Goal: Information Seeking & Learning: Learn about a topic

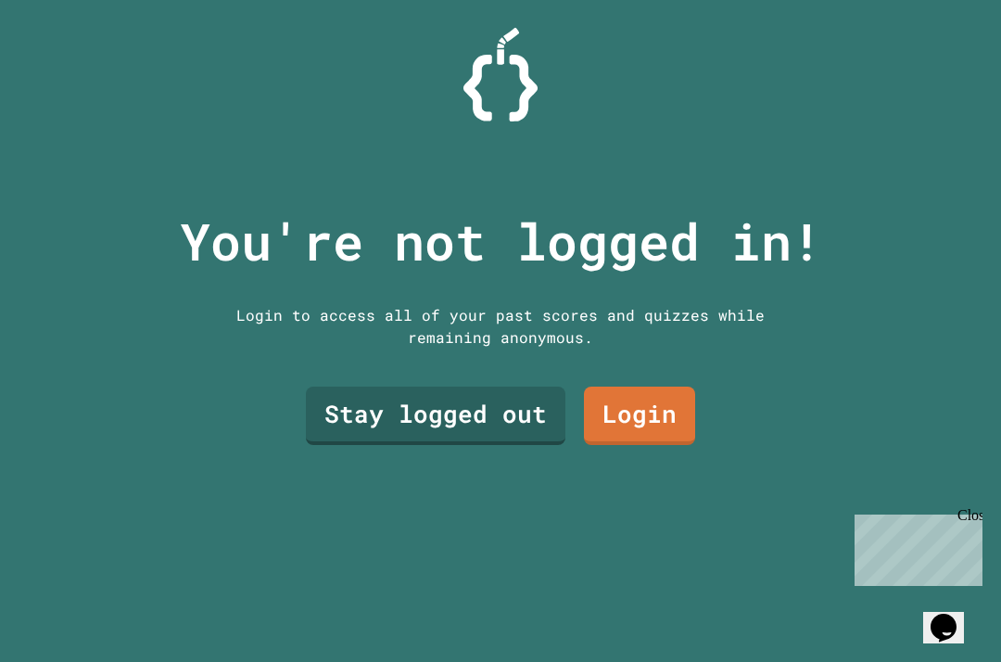
click at [502, 425] on link "Stay logged out" at bounding box center [436, 416] width 260 height 58
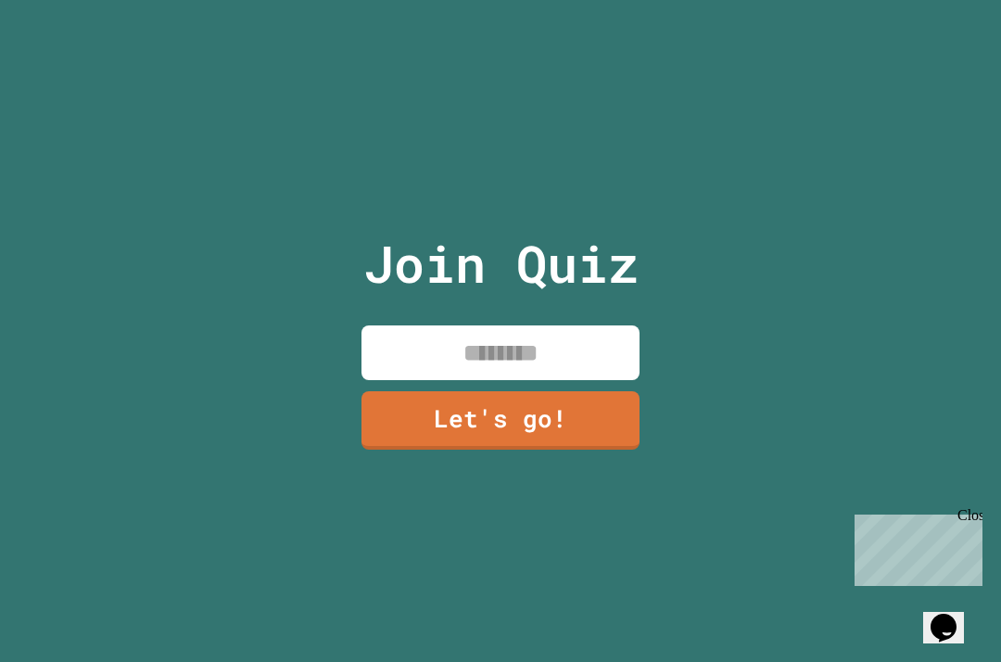
click at [568, 379] on input at bounding box center [501, 352] width 278 height 55
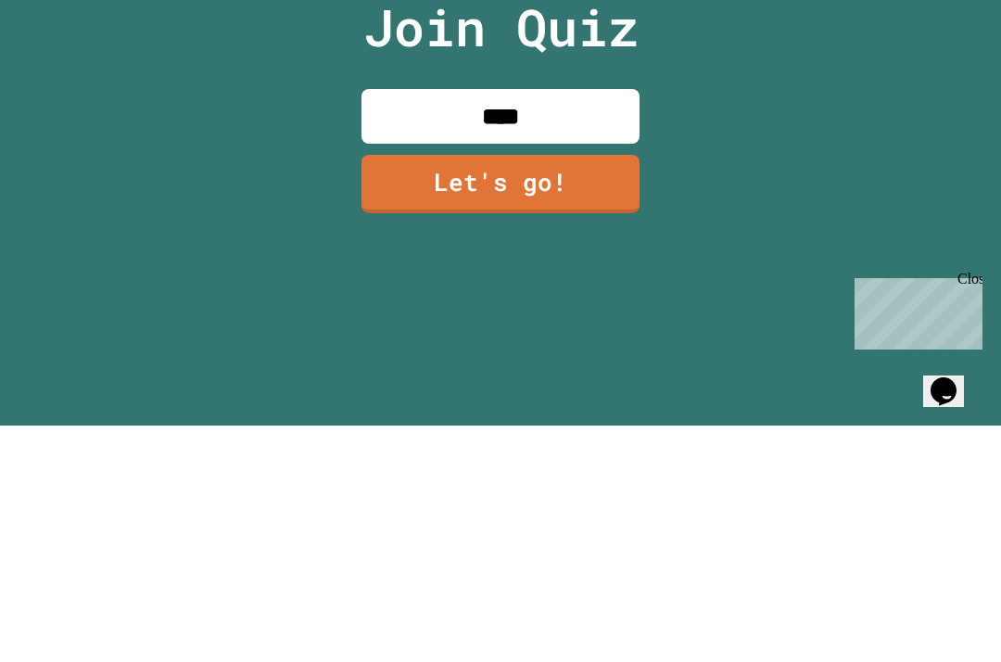
type input "*****"
click at [567, 391] on link "Let's go!" at bounding box center [501, 420] width 278 height 58
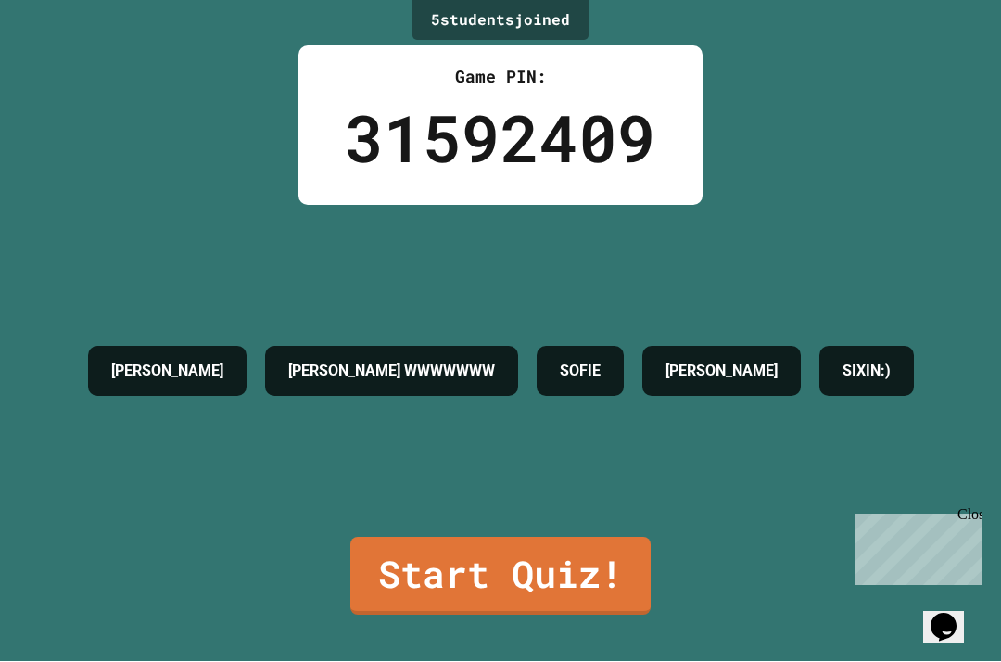
click at [580, 565] on link "Start Quiz!" at bounding box center [500, 577] width 300 height 78
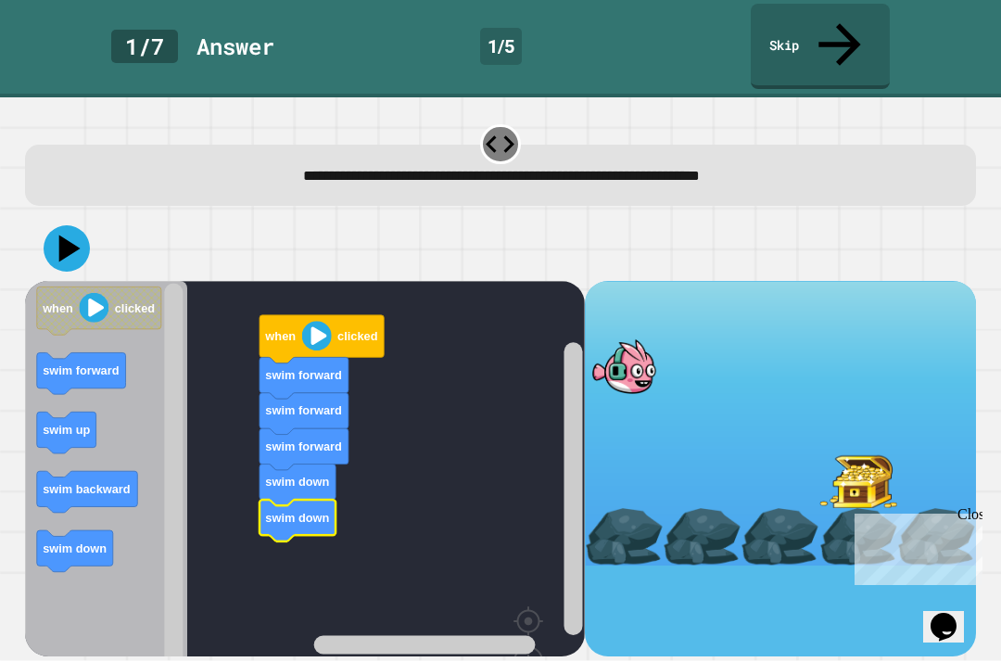
click at [80, 226] on icon at bounding box center [67, 249] width 46 height 46
click at [650, 338] on div at bounding box center [624, 366] width 78 height 57
click at [451, 282] on rect "Blockly Workspace" at bounding box center [305, 516] width 560 height 468
click at [399, 299] on rect "Blockly Workspace" at bounding box center [305, 516] width 560 height 468
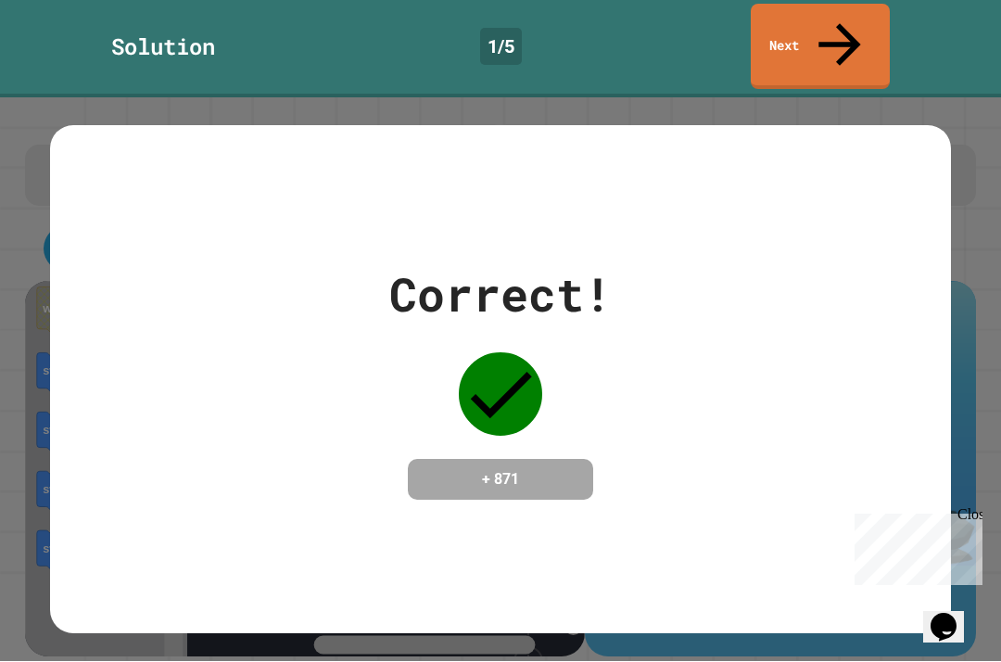
scroll to position [0, 0]
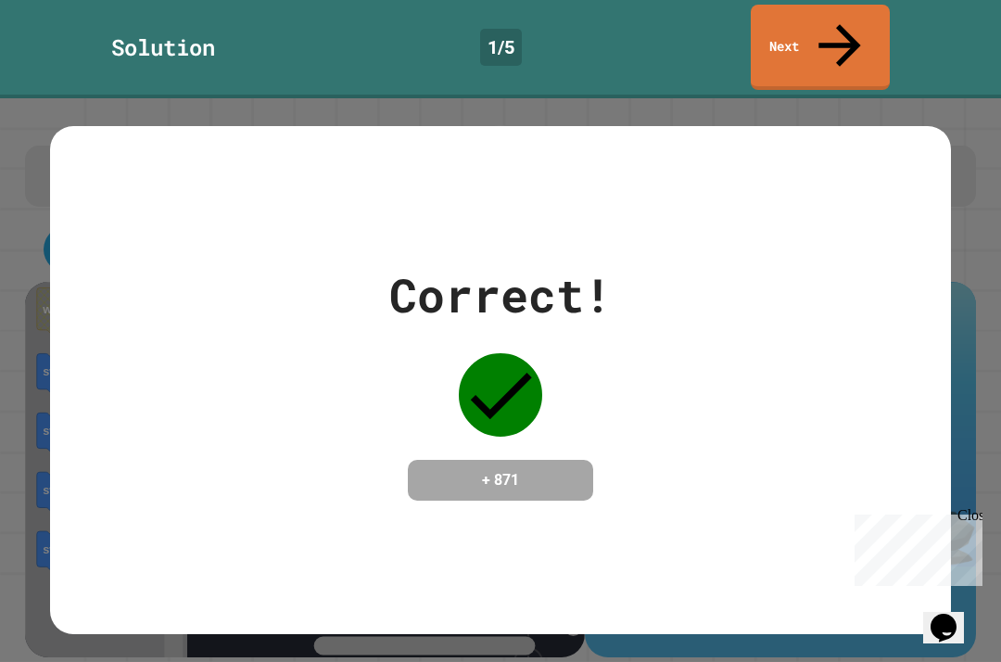
click at [827, 32] on link "Next" at bounding box center [820, 47] width 139 height 85
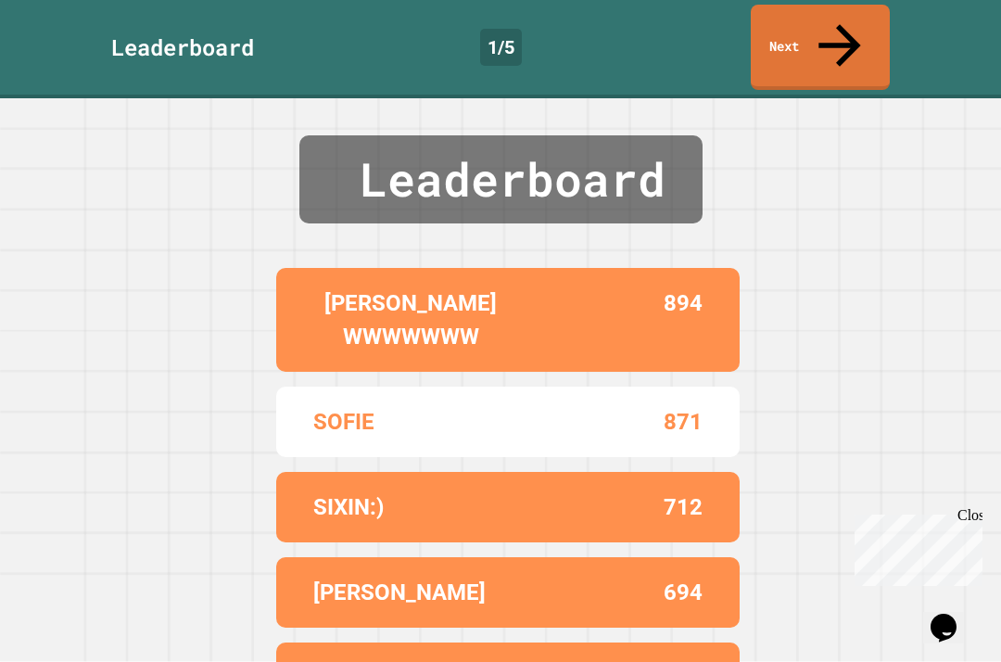
click at [819, 20] on link "Next" at bounding box center [820, 47] width 139 height 85
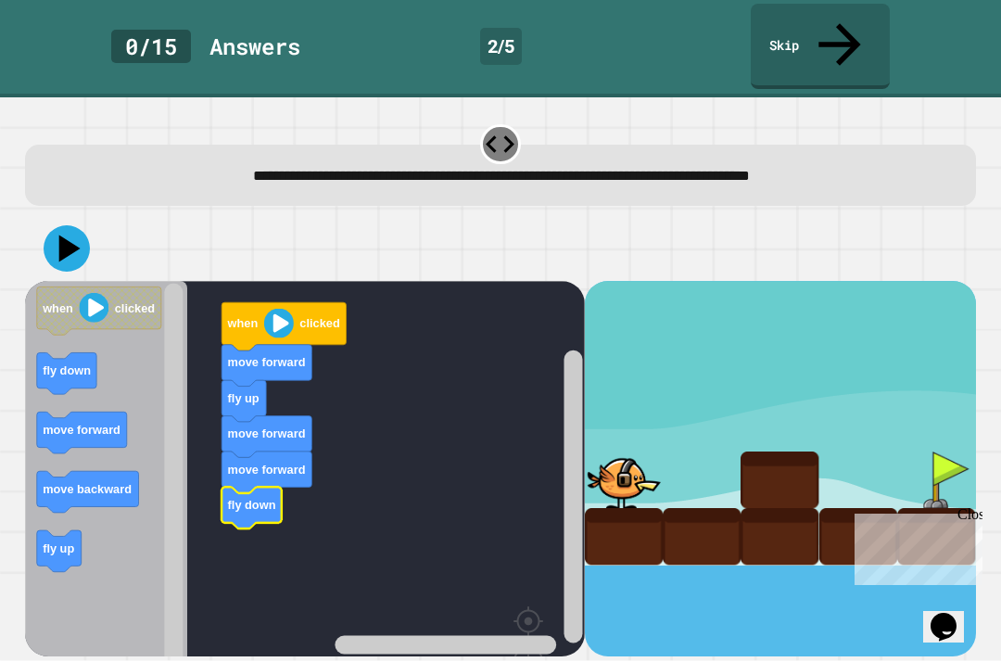
click at [64, 226] on icon at bounding box center [67, 249] width 46 height 46
click at [582, 456] on rect "Blockly Workspace" at bounding box center [573, 496] width 19 height 293
click at [585, 459] on div at bounding box center [624, 480] width 78 height 57
click at [553, 499] on rect "Blockly Workspace" at bounding box center [305, 516] width 560 height 468
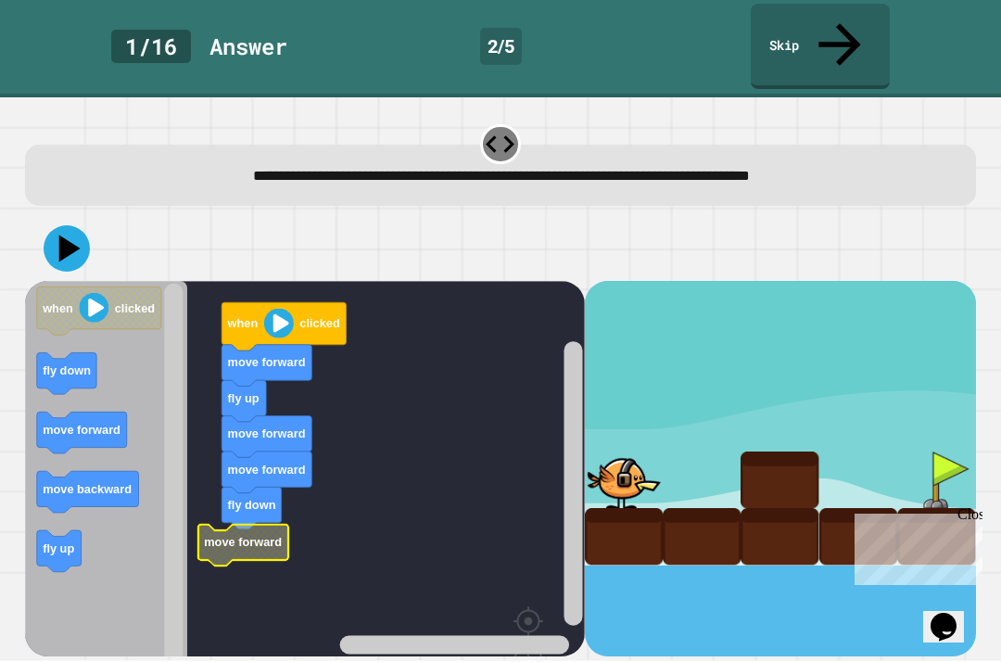
click at [72, 226] on icon at bounding box center [67, 249] width 46 height 46
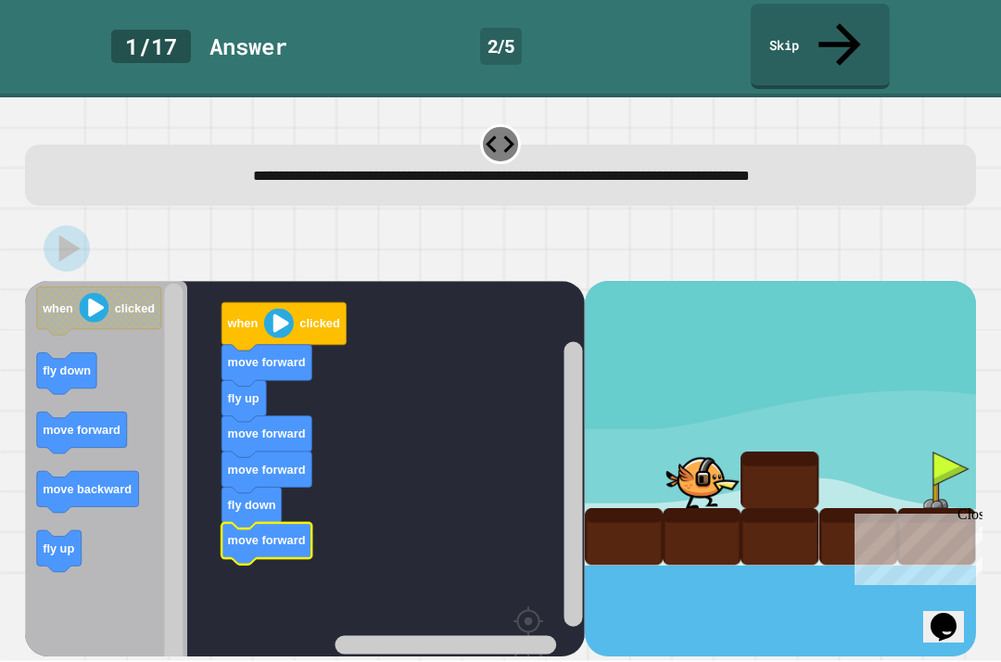
click at [584, 577] on rect "Blockly Workspace" at bounding box center [573, 435] width 23 height 444
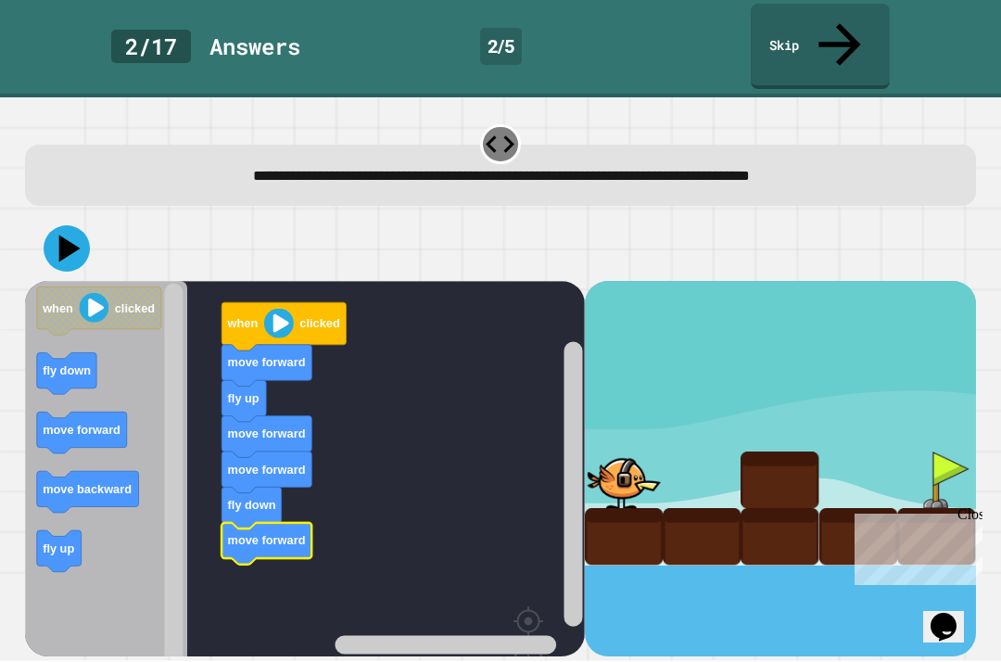
click at [73, 226] on icon at bounding box center [67, 249] width 46 height 46
click at [756, 566] on div at bounding box center [780, 469] width 391 height 375
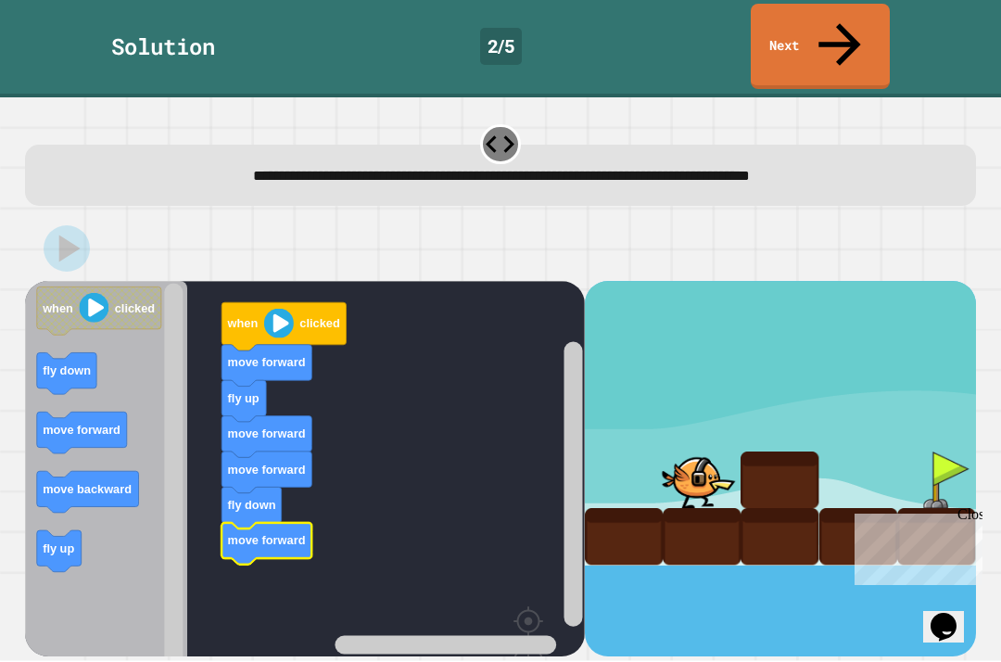
click at [616, 509] on div at bounding box center [624, 537] width 78 height 57
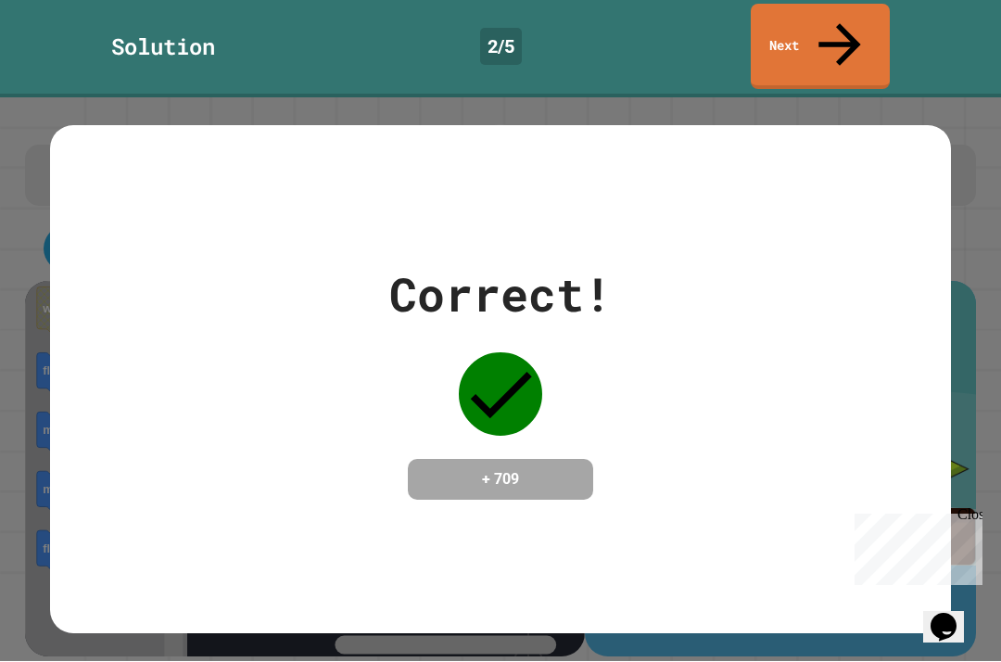
click at [850, 32] on link "Next" at bounding box center [820, 47] width 139 height 85
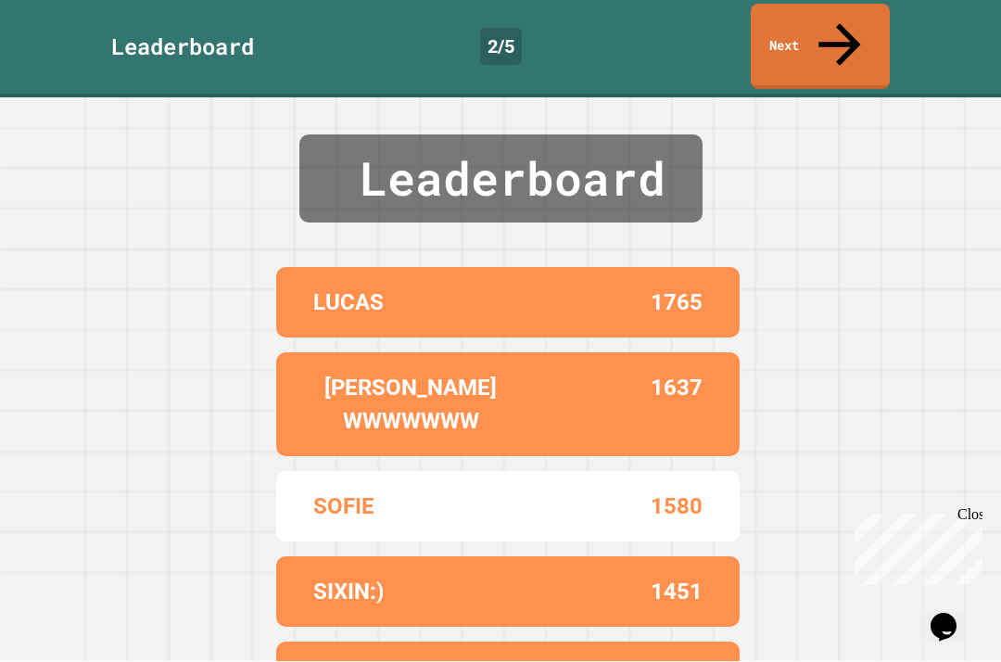
click at [848, 24] on icon at bounding box center [839, 45] width 63 height 63
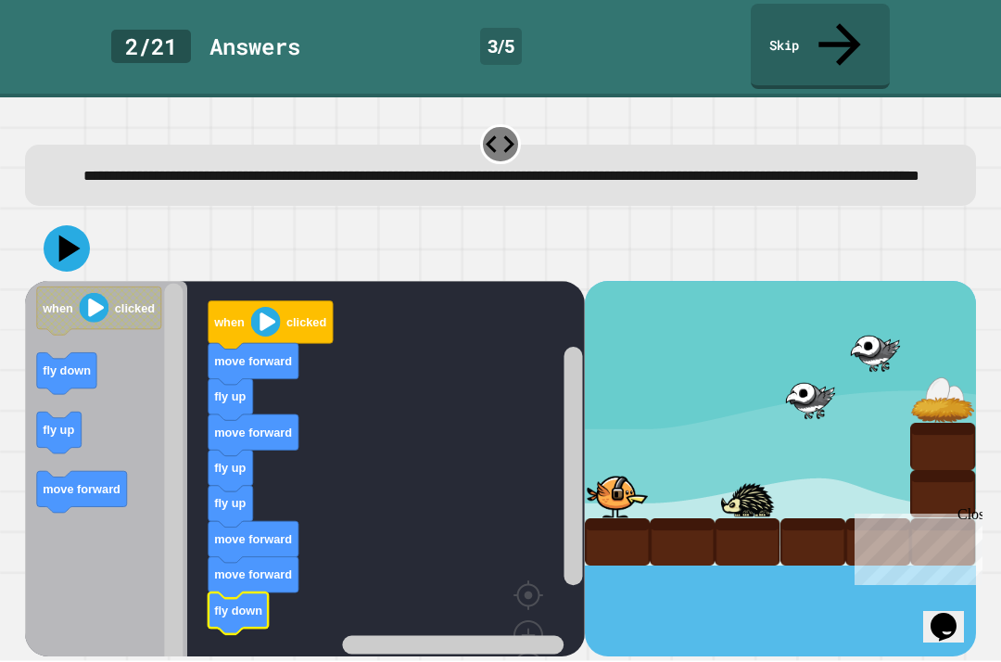
click at [64, 235] on icon at bounding box center [69, 248] width 21 height 27
click at [529, 540] on rect "Blockly Workspace" at bounding box center [305, 503] width 560 height 442
click at [685, 629] on div at bounding box center [780, 469] width 391 height 375
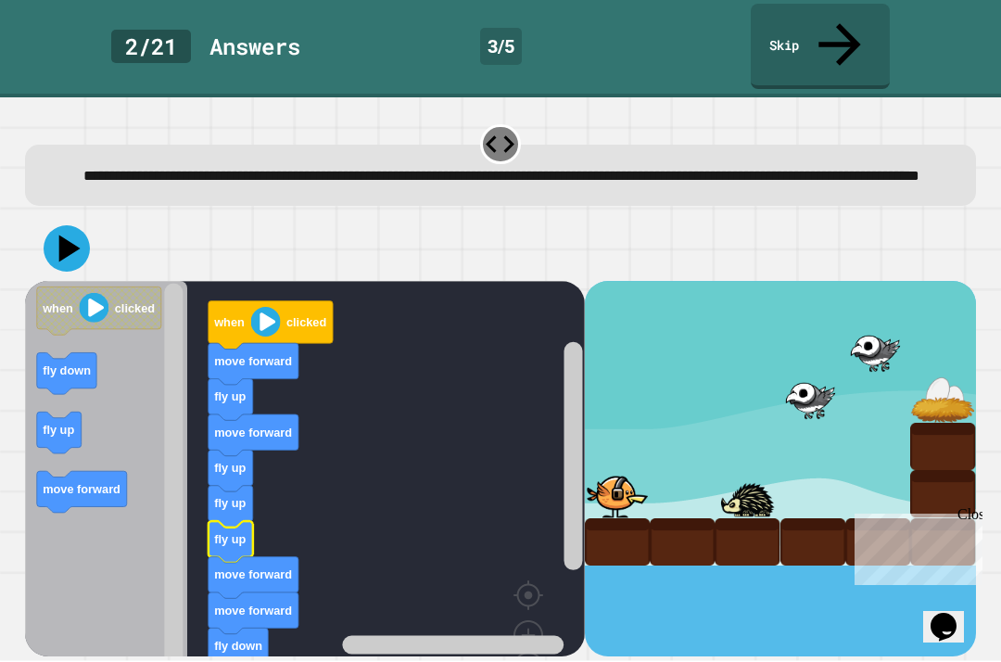
click at [65, 236] on icon at bounding box center [69, 248] width 21 height 27
click at [673, 530] on div at bounding box center [682, 542] width 65 height 47
click at [672, 529] on div at bounding box center [682, 542] width 65 height 47
click at [707, 519] on div at bounding box center [682, 542] width 65 height 47
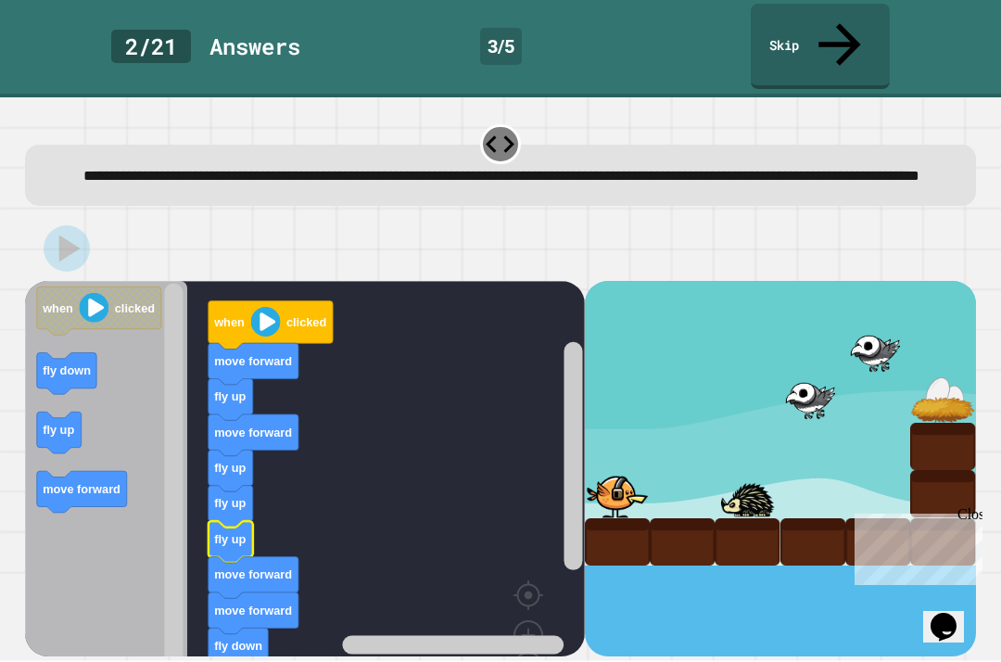
click at [675, 577] on div at bounding box center [780, 469] width 391 height 375
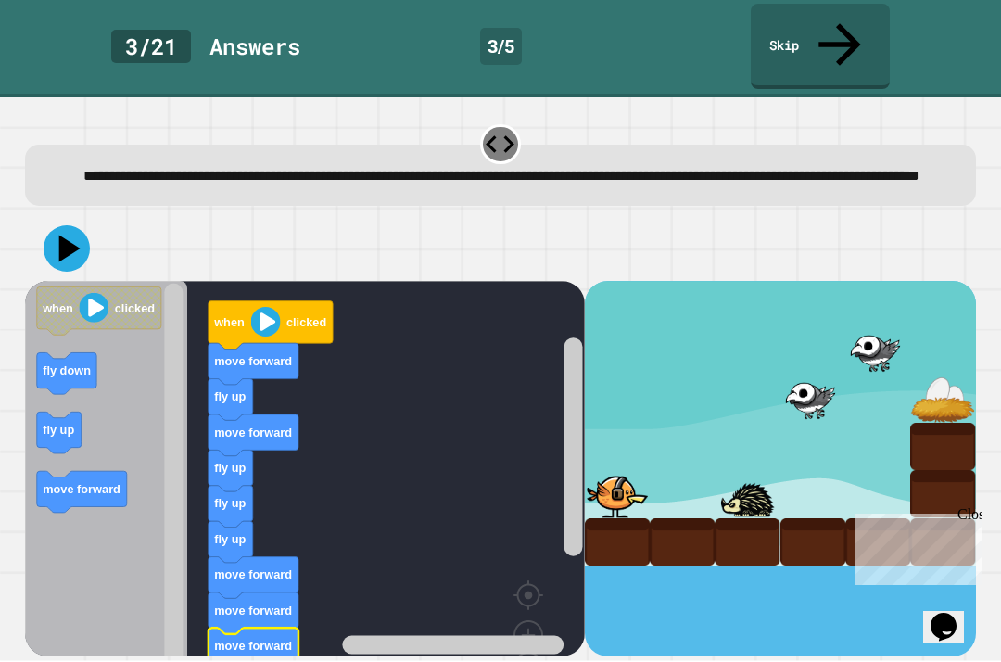
click at [63, 241] on icon at bounding box center [69, 248] width 21 height 27
click at [584, 625] on rect "Blockly Workspace" at bounding box center [573, 448] width 23 height 418
click at [587, 627] on div at bounding box center [780, 469] width 391 height 375
click at [608, 623] on div at bounding box center [780, 469] width 391 height 375
click at [646, 577] on div at bounding box center [780, 469] width 391 height 375
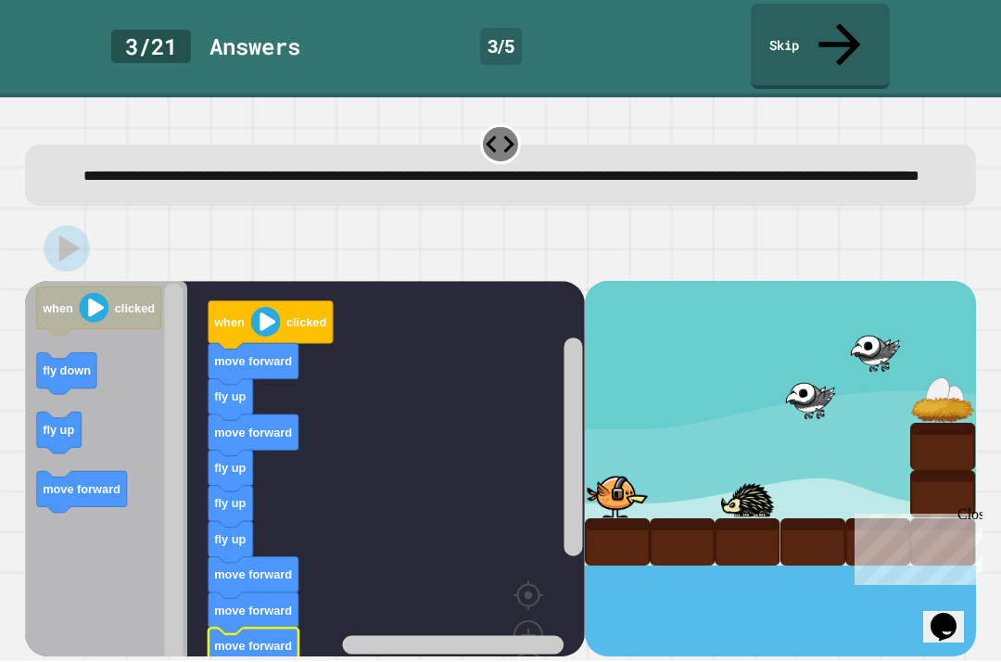
click at [660, 552] on div at bounding box center [780, 469] width 391 height 375
click at [659, 552] on div at bounding box center [780, 469] width 391 height 375
click at [649, 534] on div at bounding box center [617, 542] width 65 height 47
click at [642, 502] on div at bounding box center [617, 494] width 65 height 47
click at [653, 519] on div at bounding box center [682, 542] width 65 height 47
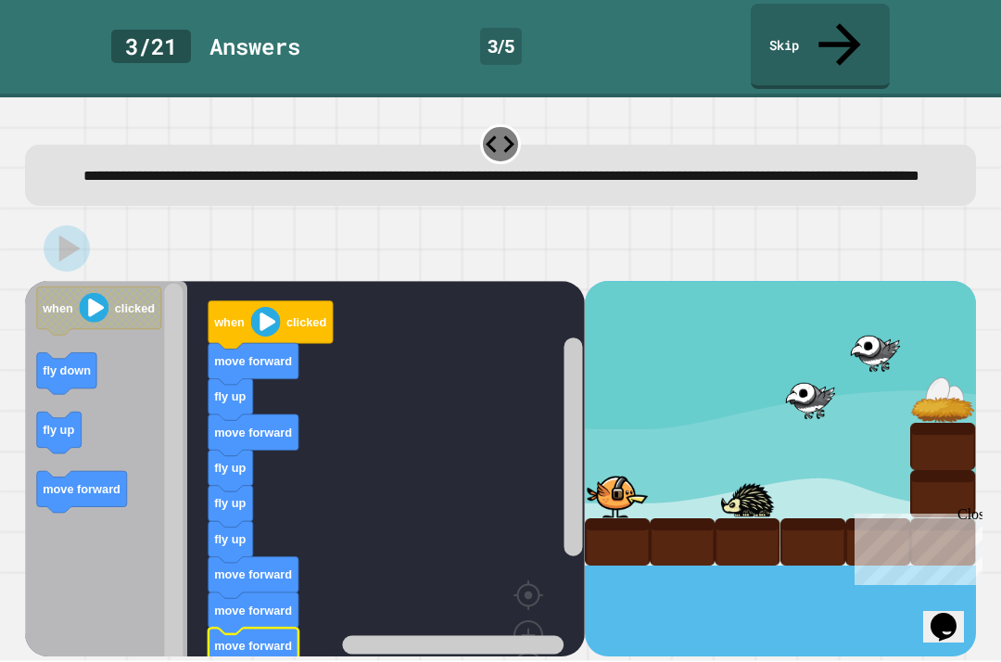
click at [578, 551] on rect "Blockly Workspace" at bounding box center [573, 447] width 19 height 219
click at [685, 519] on div at bounding box center [682, 542] width 65 height 47
click at [80, 241] on icon at bounding box center [67, 249] width 46 height 46
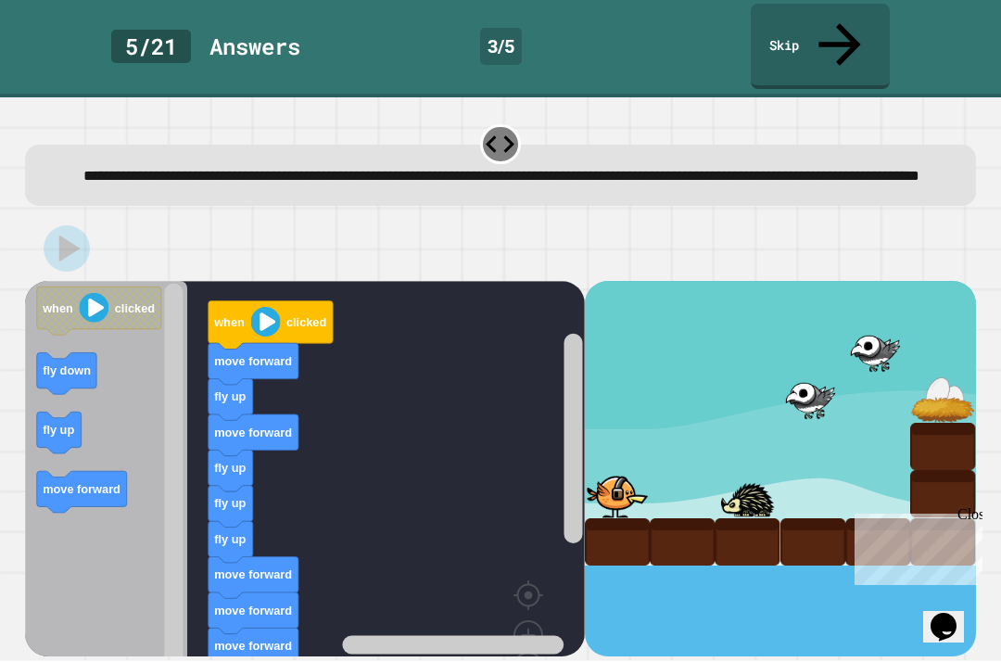
click at [731, 487] on div at bounding box center [747, 494] width 65 height 47
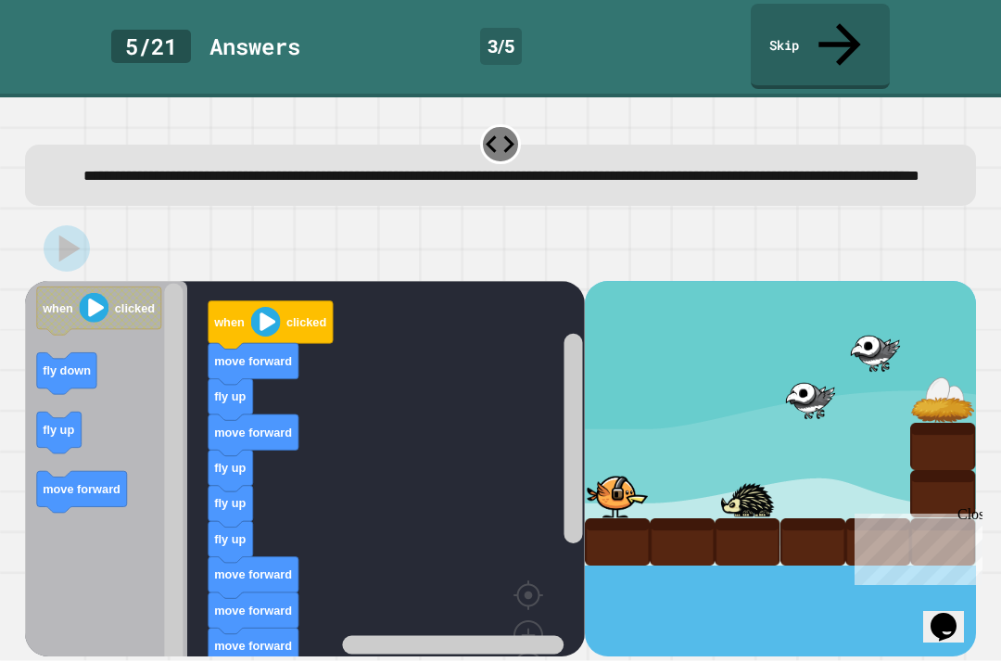
click at [681, 537] on div at bounding box center [682, 542] width 65 height 47
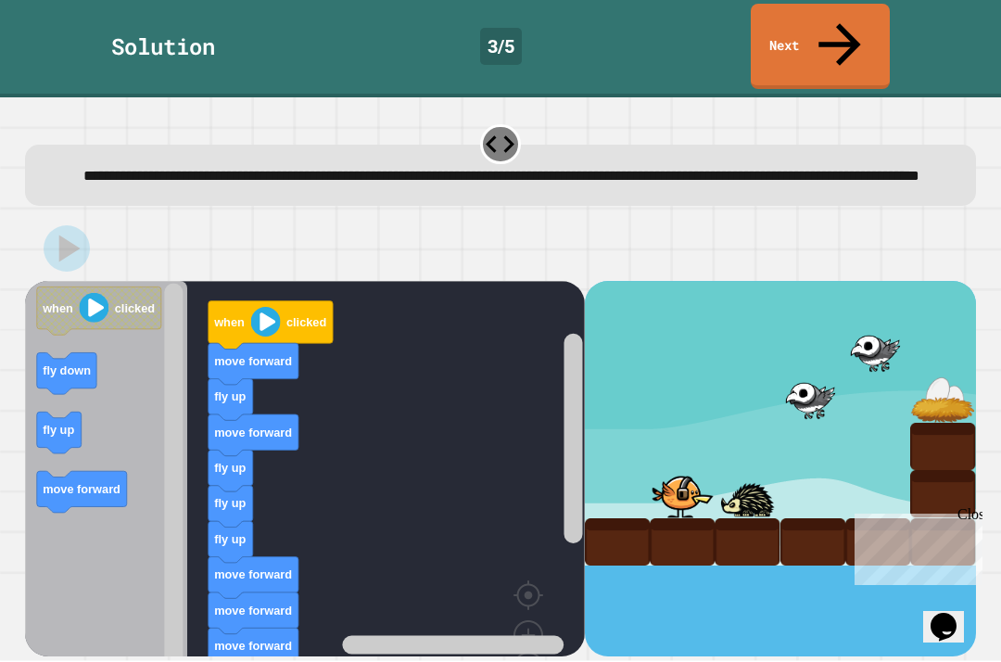
click at [653, 534] on div at bounding box center [682, 542] width 65 height 47
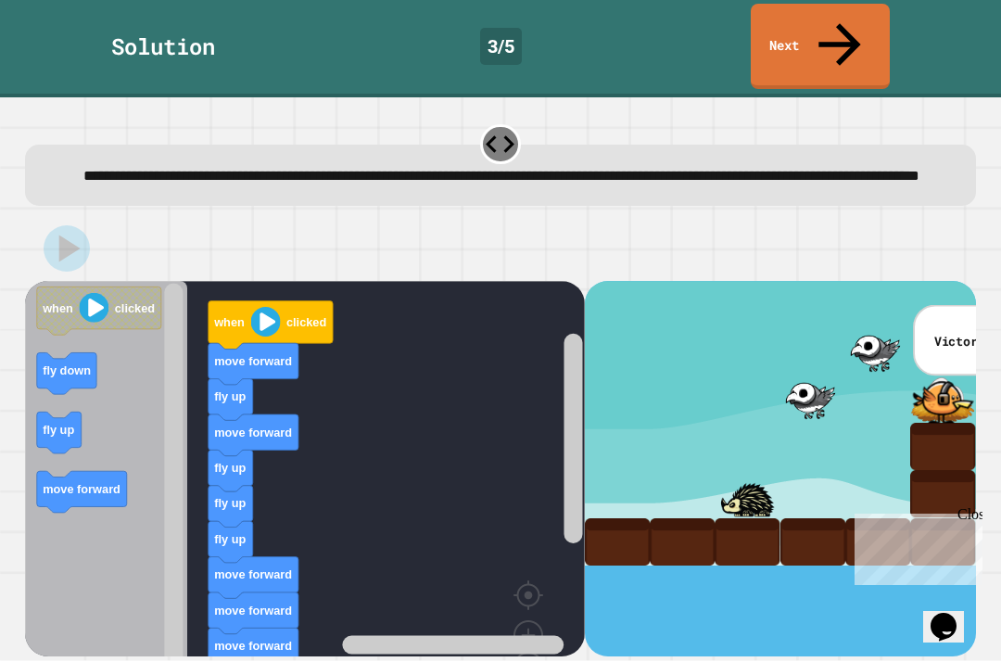
click at [843, 31] on icon at bounding box center [839, 45] width 63 height 63
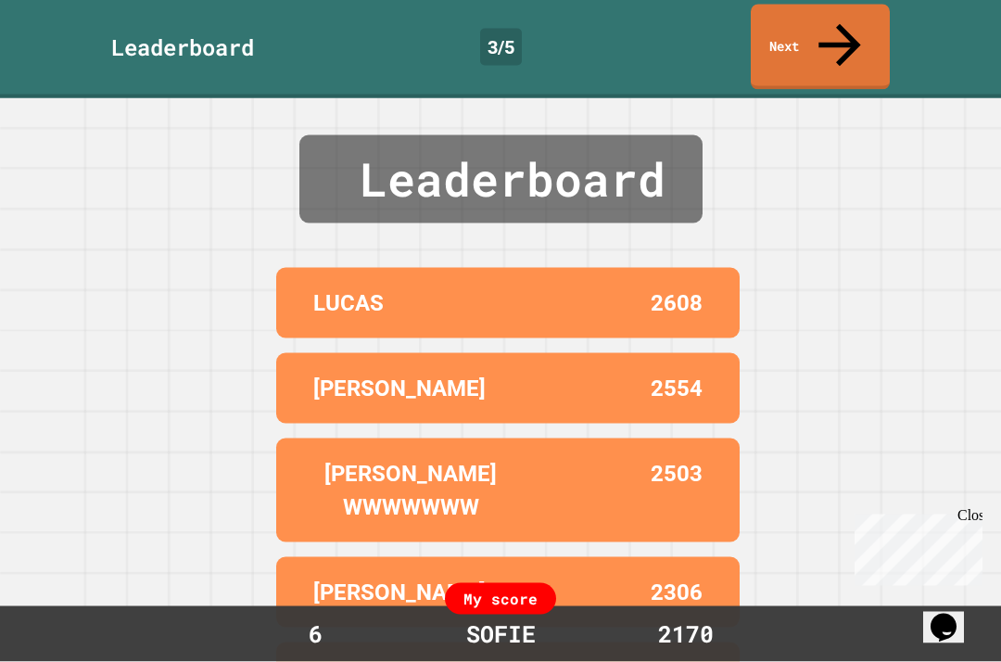
click at [850, 32] on link "Next" at bounding box center [820, 47] width 139 height 85
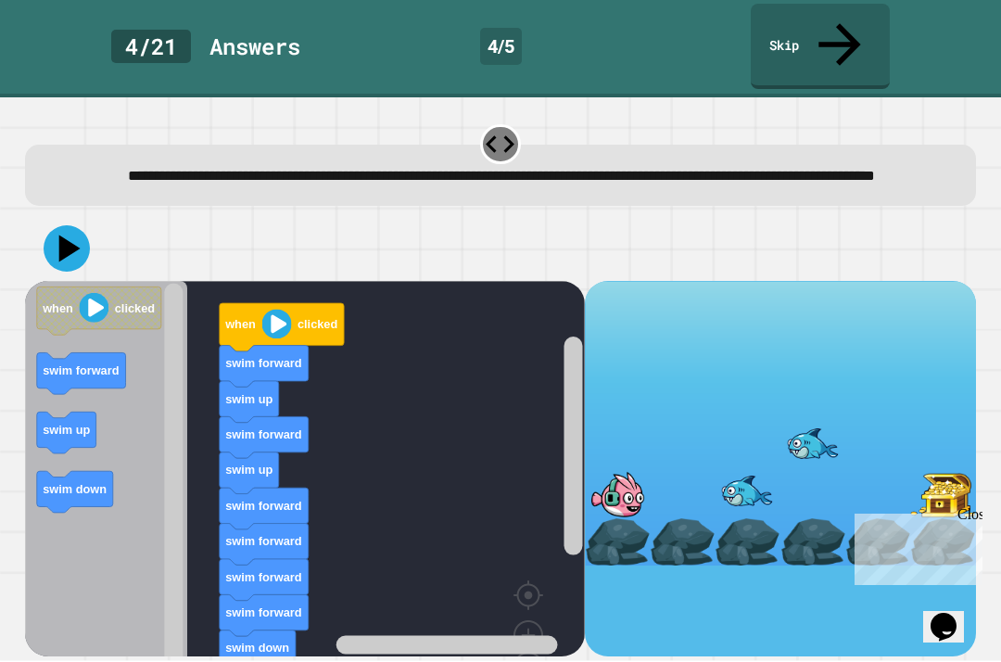
click at [64, 235] on icon at bounding box center [69, 248] width 21 height 27
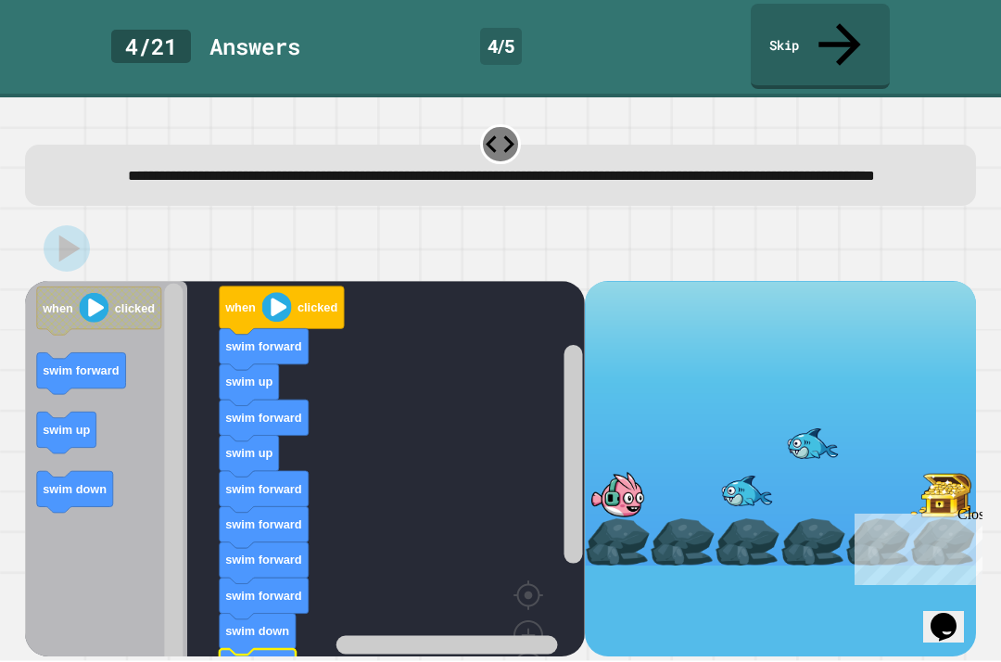
click at [639, 575] on div at bounding box center [780, 469] width 391 height 375
click at [631, 623] on div at bounding box center [780, 469] width 391 height 375
click at [658, 629] on div at bounding box center [780, 469] width 391 height 375
click at [658, 628] on div at bounding box center [780, 469] width 391 height 375
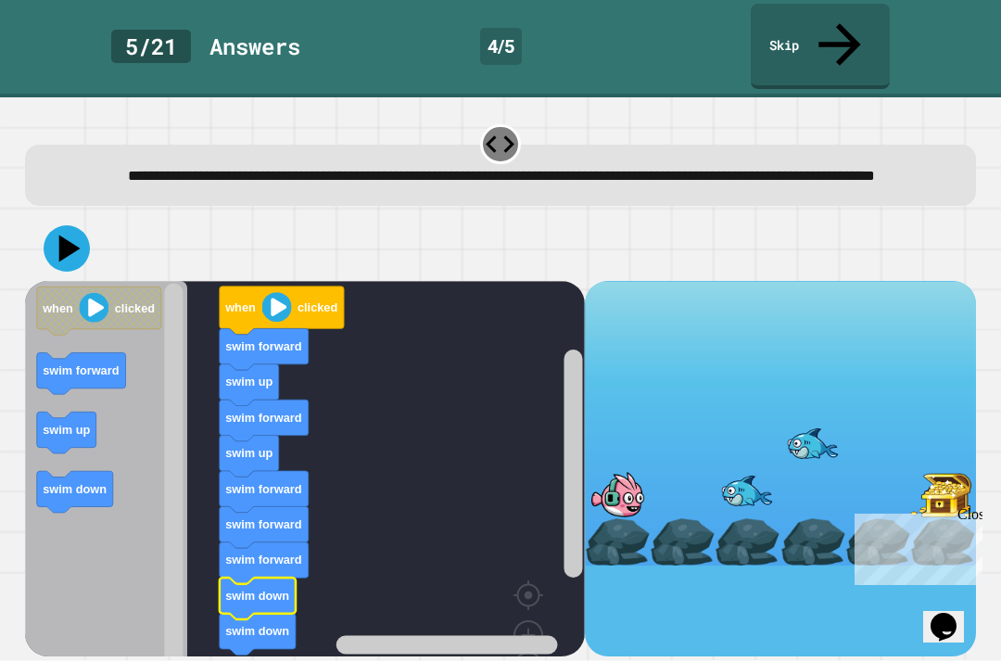
click at [68, 235] on icon at bounding box center [69, 248] width 21 height 27
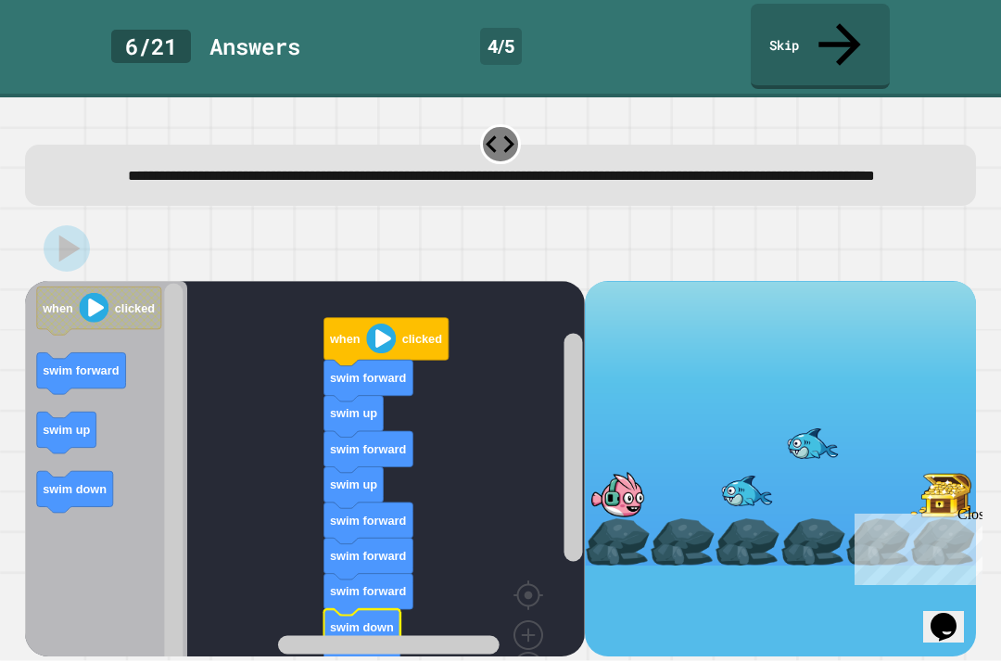
click at [540, 567] on image "Blockly Workspace" at bounding box center [558, 553] width 89 height 115
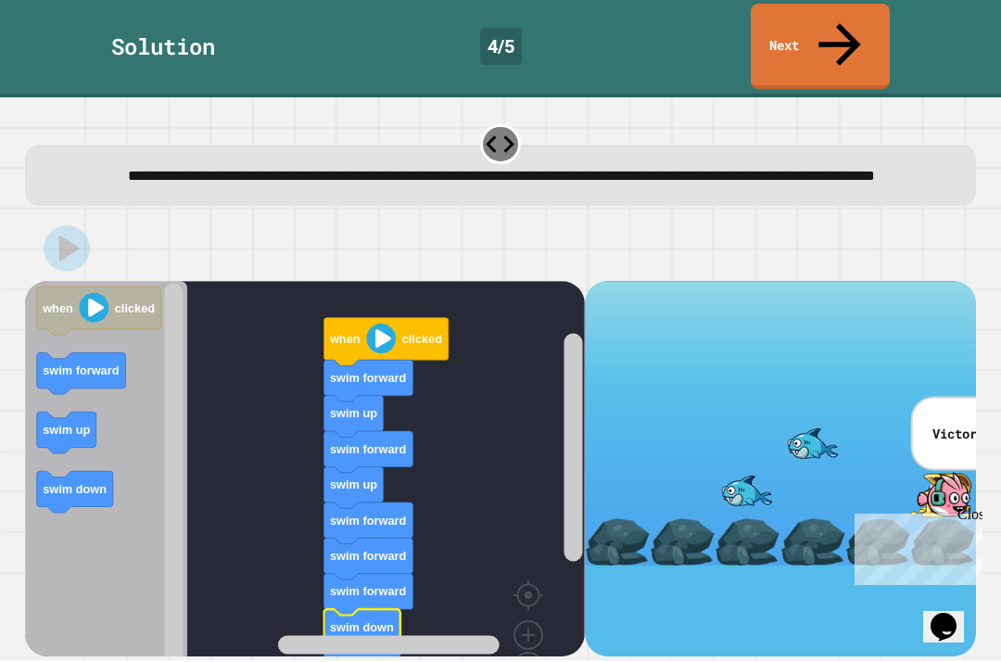
click at [840, 22] on icon at bounding box center [839, 45] width 63 height 63
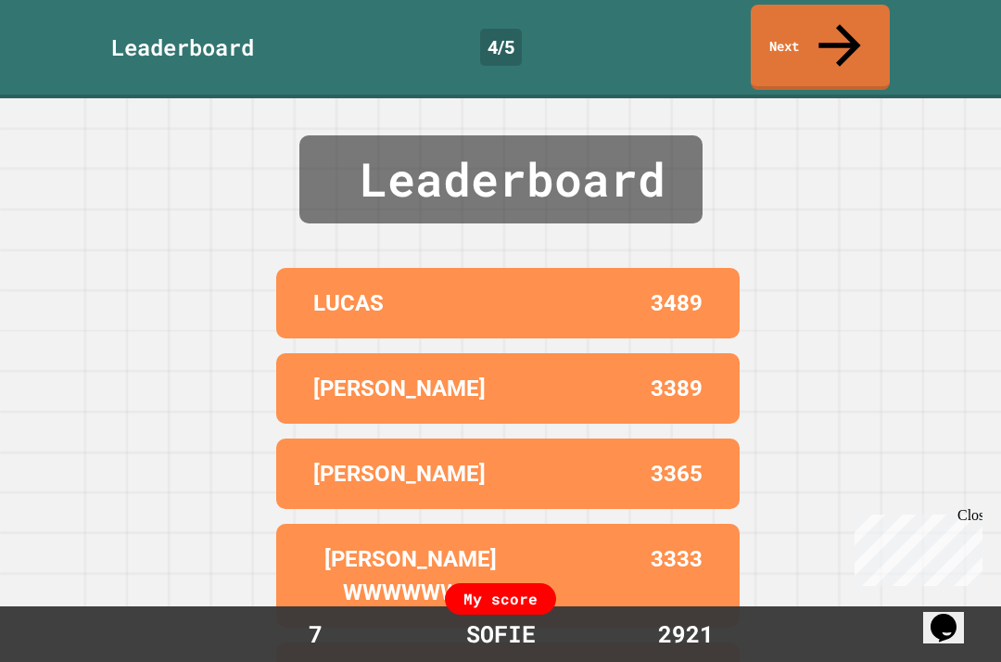
click at [836, 27] on icon at bounding box center [839, 45] width 63 height 63
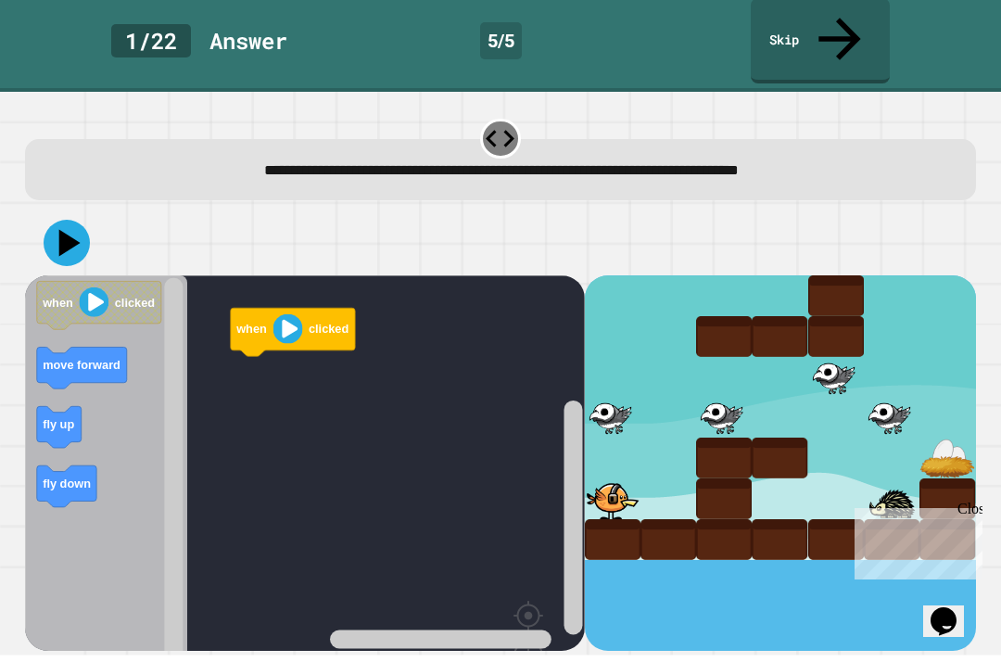
scroll to position [52, 0]
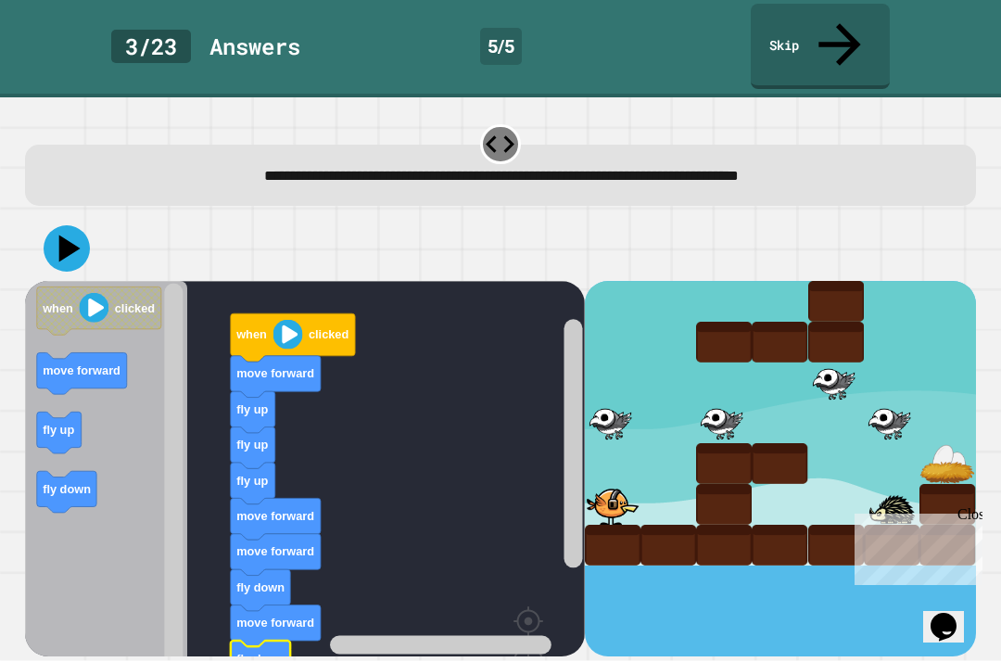
click at [66, 226] on icon at bounding box center [67, 249] width 46 height 46
click at [712, 513] on div at bounding box center [780, 469] width 391 height 375
click at [613, 485] on div at bounding box center [613, 505] width 56 height 41
click at [603, 485] on div at bounding box center [613, 505] width 56 height 41
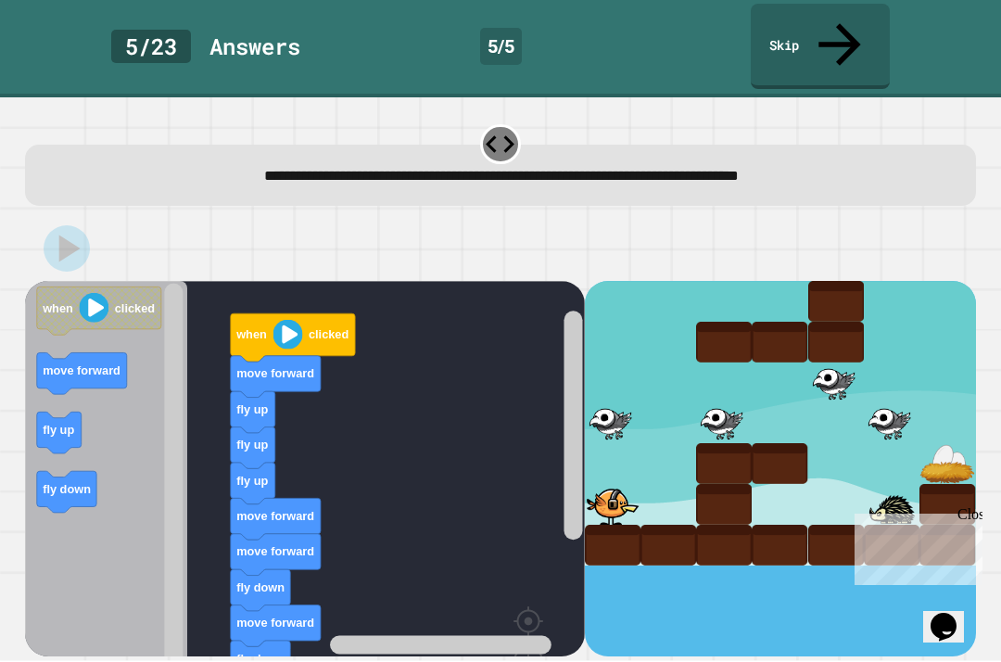
click at [603, 485] on div at bounding box center [613, 505] width 56 height 41
click at [664, 526] on div at bounding box center [669, 546] width 56 height 41
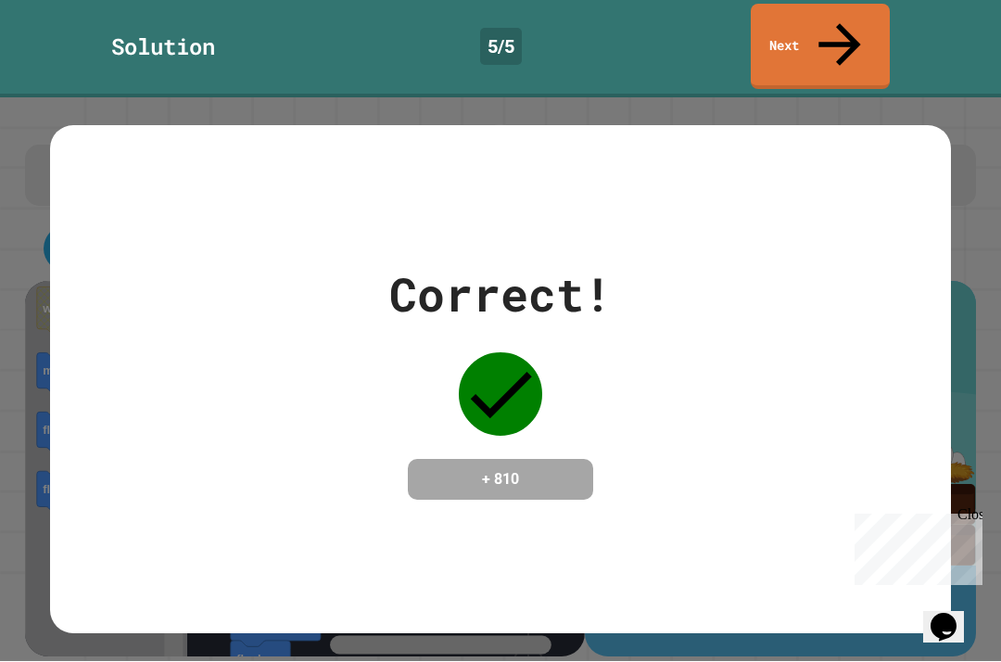
scroll to position [0, 0]
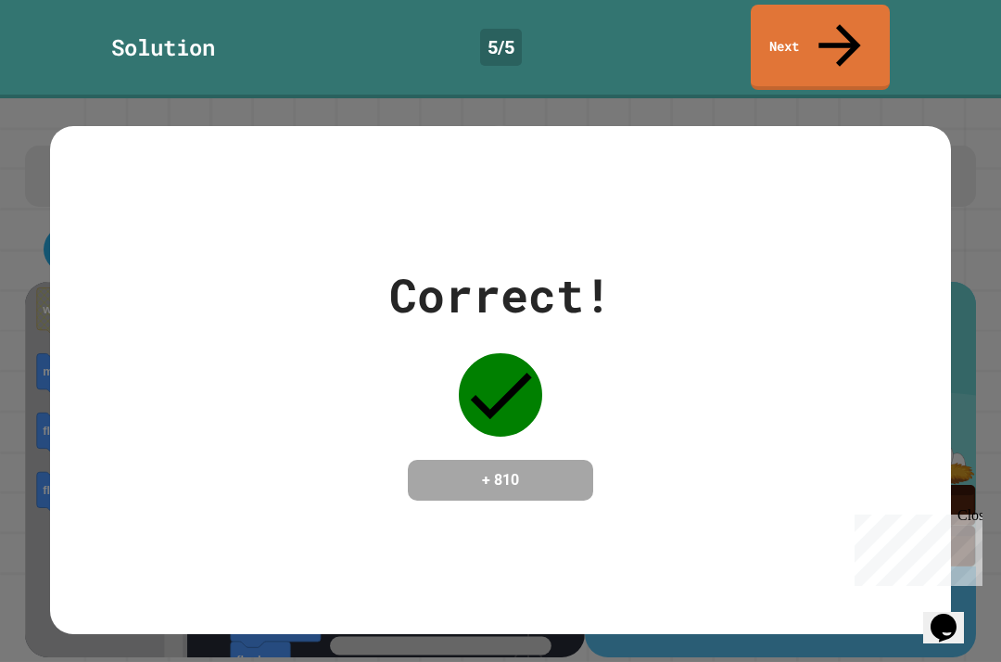
click at [832, 24] on icon at bounding box center [839, 45] width 63 height 63
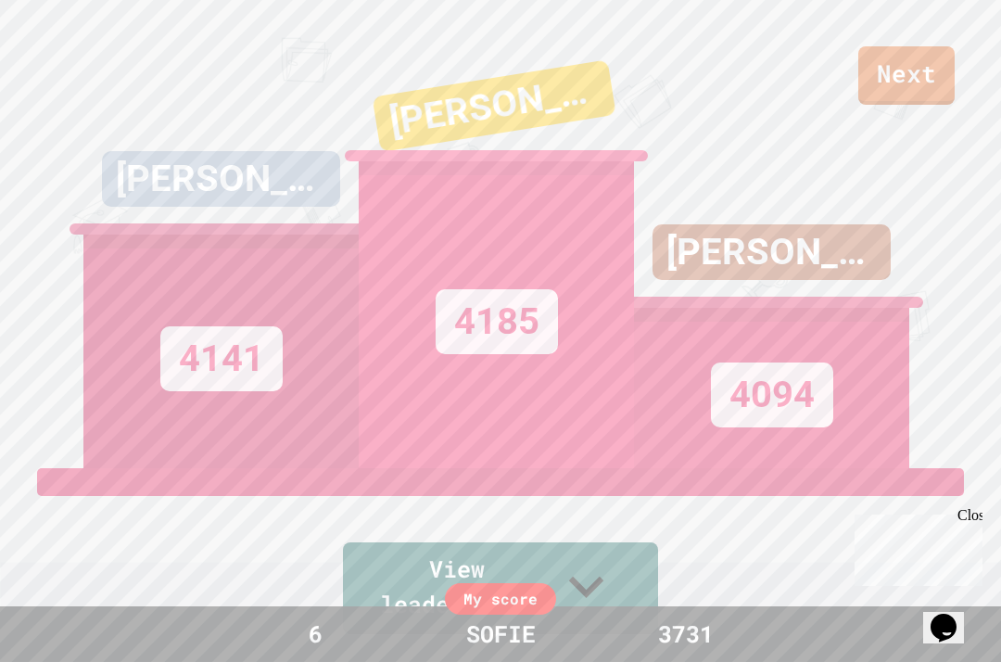
click at [893, 70] on link "Next" at bounding box center [906, 75] width 96 height 58
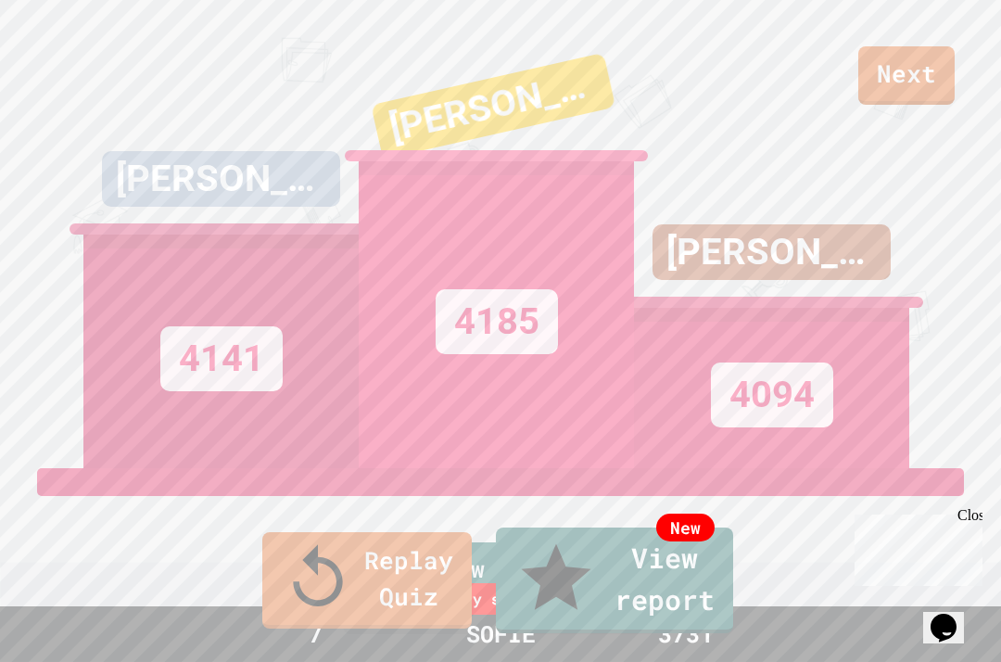
click at [617, 591] on link "New View report" at bounding box center [614, 580] width 237 height 106
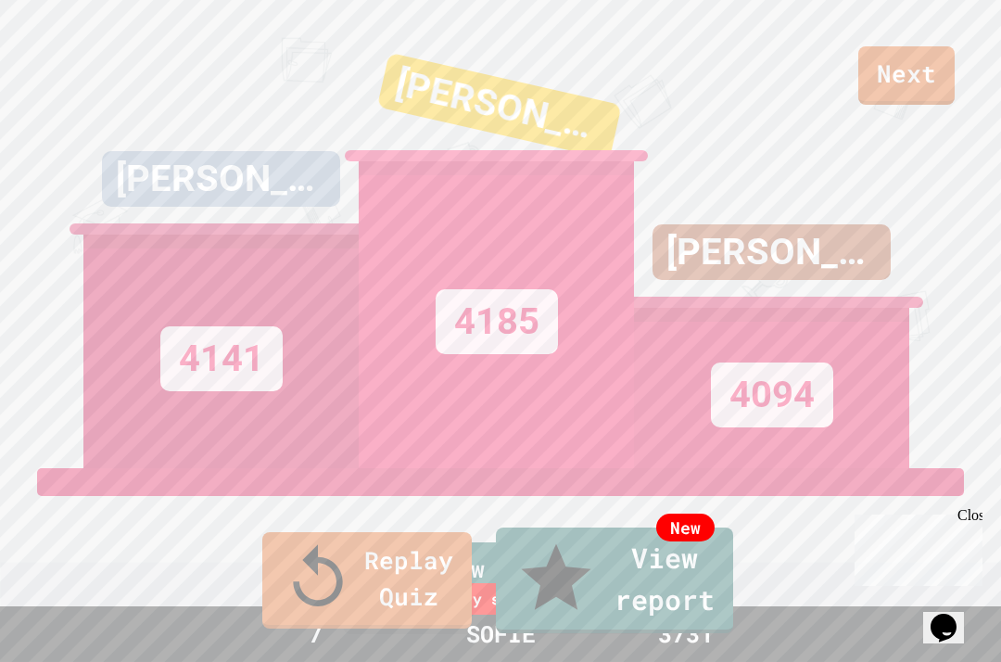
click at [399, 608] on link "Replay Quiz" at bounding box center [367, 580] width 210 height 96
